Goal: Check status: Check status

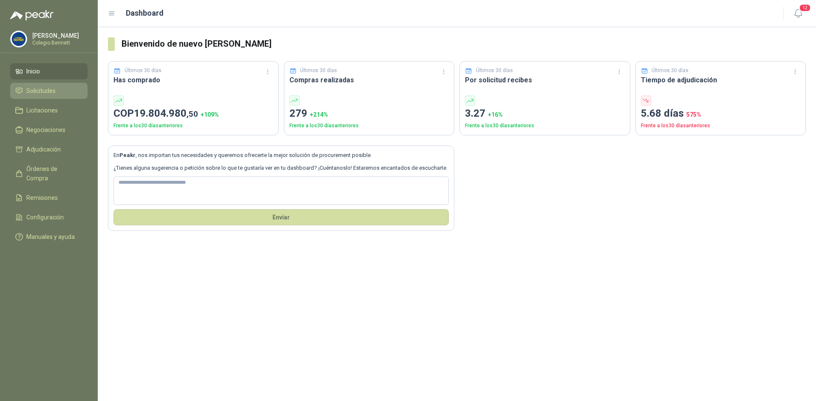
click at [34, 90] on span "Solicitudes" at bounding box center [40, 90] width 29 height 9
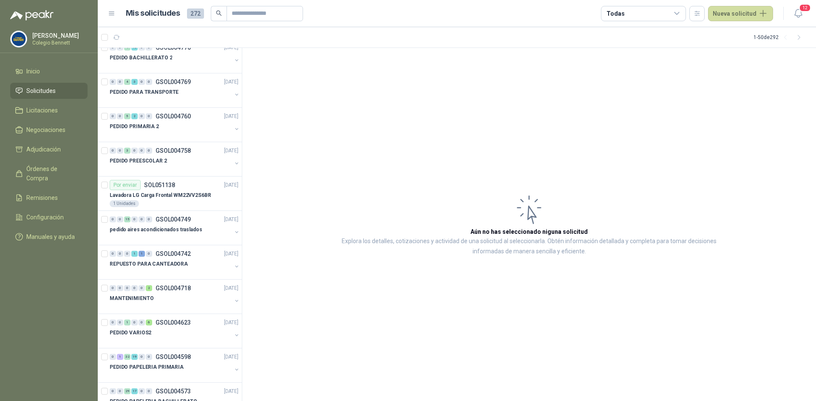
scroll to position [85, 0]
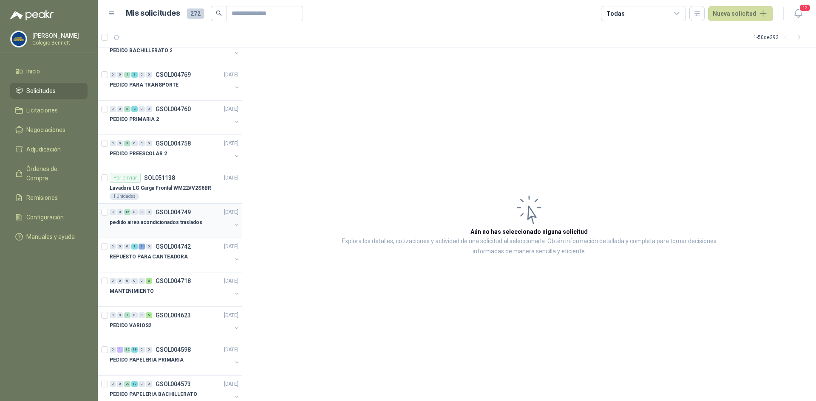
click at [203, 218] on div "pedido aires acondicionados traslados" at bounding box center [171, 223] width 122 height 10
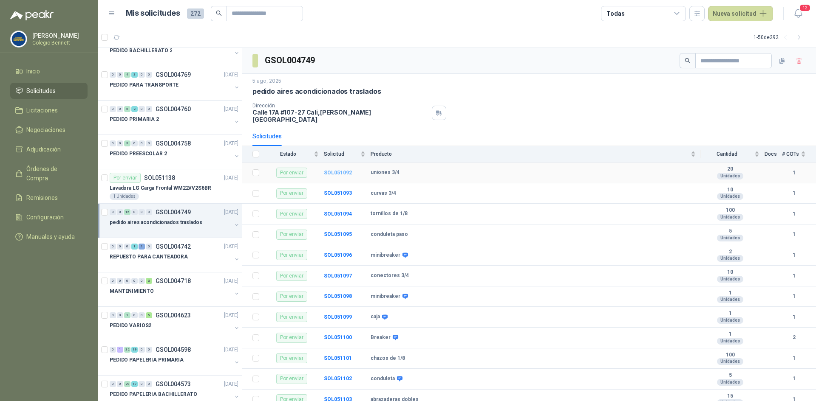
click at [337, 170] on b "SOL051092" at bounding box center [338, 173] width 28 height 6
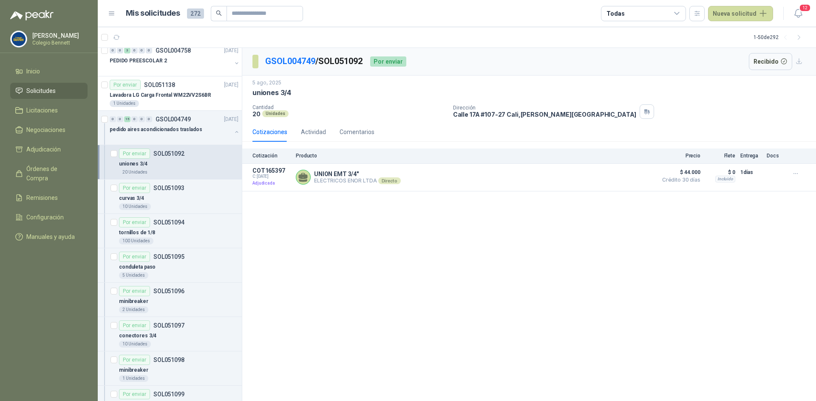
scroll to position [159, 0]
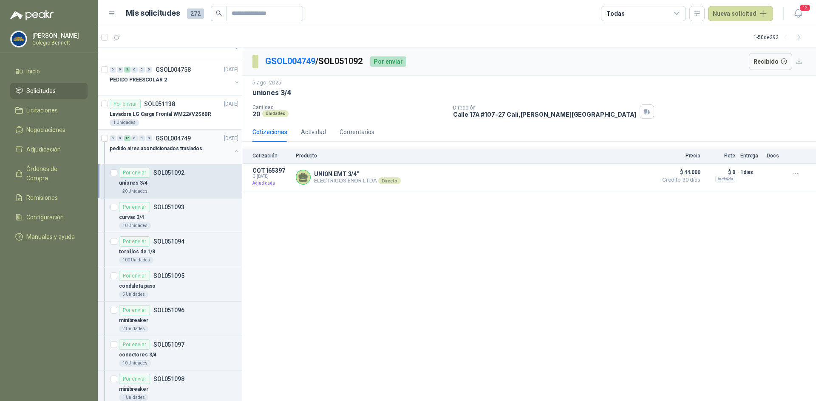
click at [169, 142] on div "0 0 15 0 0 0 GSOL004749 [DATE]" at bounding box center [175, 138] width 130 height 10
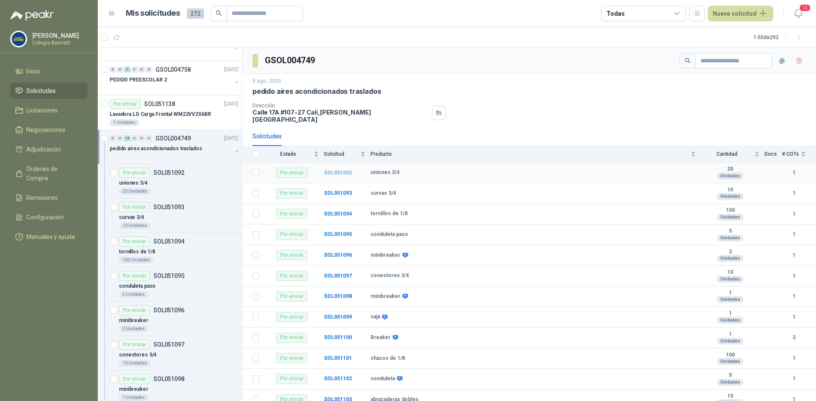
click at [334, 170] on b "SOL051092" at bounding box center [338, 173] width 28 height 6
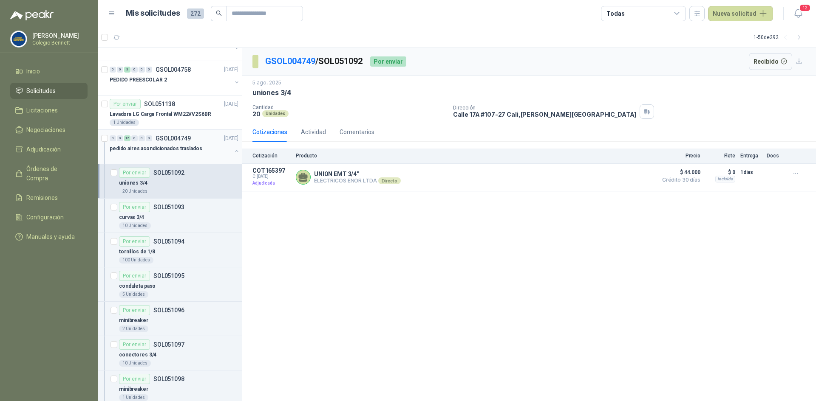
click at [159, 141] on p "GSOL004749" at bounding box center [172, 139] width 35 height 6
